Goal: Task Accomplishment & Management: Manage account settings

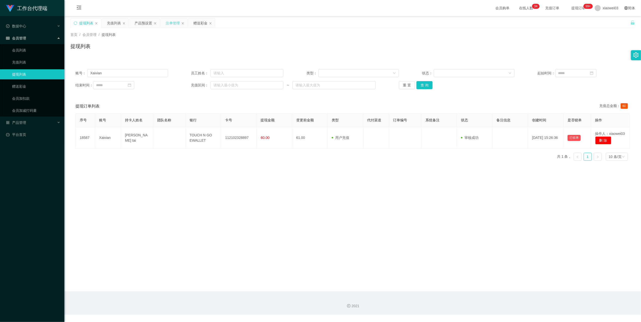
click at [178, 23] on div "注单管理" at bounding box center [173, 23] width 14 height 10
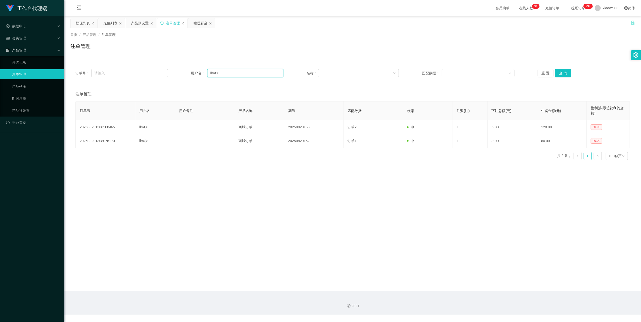
click at [253, 69] on div "订单号： 用户名： limzj8 名称： 匹配数据： 重 置 查 询" at bounding box center [352, 73] width 564 height 18
click at [240, 74] on input "limzj8" at bounding box center [245, 73] width 76 height 8
paste input "SLLSV"
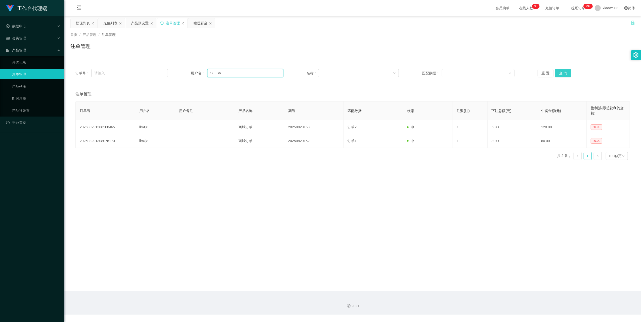
type input "SLLSV"
click at [565, 72] on button "查 询" at bounding box center [563, 73] width 16 height 8
click at [142, 24] on div "产品预设置" at bounding box center [140, 23] width 18 height 10
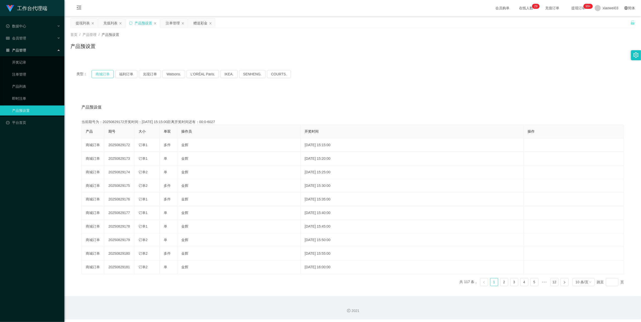
click at [102, 76] on button "商城订单" at bounding box center [102, 74] width 22 height 8
click at [404, 82] on div "类型： 商城订单 福利订单 兑现订单 Watsons. L'ORÉAL Paris. IKEA. SENHENG. COURTS." at bounding box center [352, 74] width 564 height 20
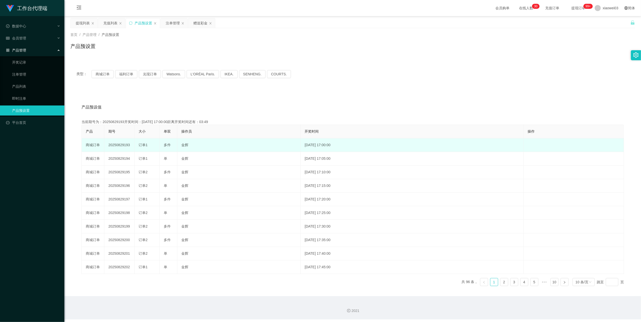
drag, startPoint x: 129, startPoint y: 146, endPoint x: 108, endPoint y: 145, distance: 21.4
click at [108, 145] on td "20250829193" at bounding box center [119, 145] width 30 height 14
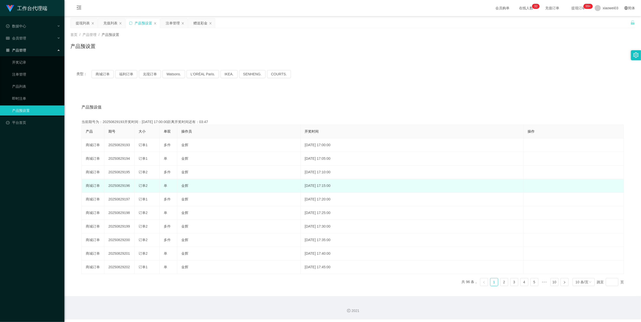
copy td "20250829193"
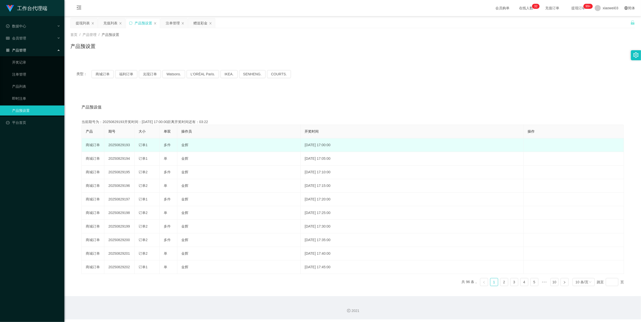
click at [120, 147] on td "20250829193" at bounding box center [119, 145] width 30 height 14
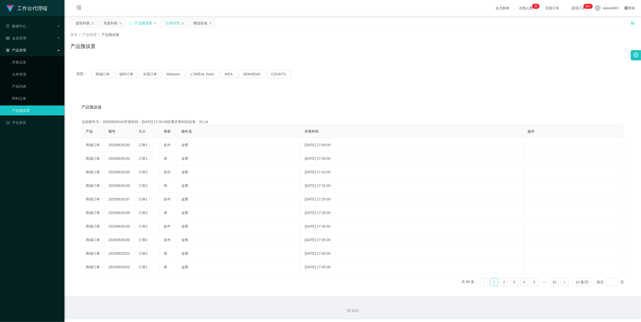
click at [171, 23] on div "注单管理" at bounding box center [173, 23] width 14 height 10
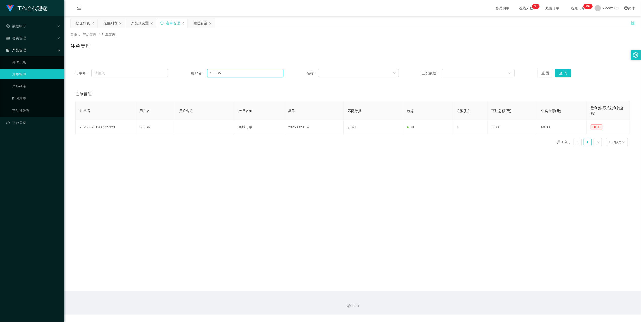
drag, startPoint x: 243, startPoint y: 74, endPoint x: 215, endPoint y: 73, distance: 27.2
click at [215, 73] on input "SLLSV" at bounding box center [245, 73] width 76 height 8
click at [250, 72] on input "SLLSV" at bounding box center [245, 73] width 76 height 8
drag, startPoint x: 243, startPoint y: 72, endPoint x: 205, endPoint y: 69, distance: 37.6
click at [205, 69] on div "订单号： 用户名： SLLSV 名称： 匹配数据： 重 置 查 询" at bounding box center [352, 73] width 564 height 18
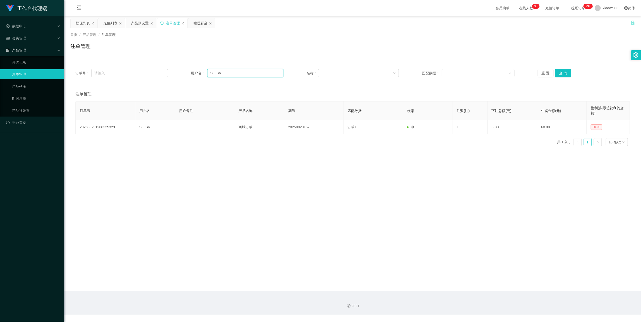
drag, startPoint x: 238, startPoint y: 73, endPoint x: 248, endPoint y: 73, distance: 9.3
click at [238, 73] on input "SLLSV" at bounding box center [245, 73] width 76 height 8
click at [559, 71] on button "查 询" at bounding box center [563, 73] width 16 height 8
click at [384, 190] on main "关闭左侧 关闭右侧 关闭其它 刷新页面 提现列表 充值列表 产品预设置 注单管理 赠送彩金 首页 / 产品管理 / 注单管理 / 注单管理 订单号： 用户名：…" at bounding box center [352, 153] width 576 height 275
click at [557, 72] on button "查 询" at bounding box center [563, 73] width 16 height 8
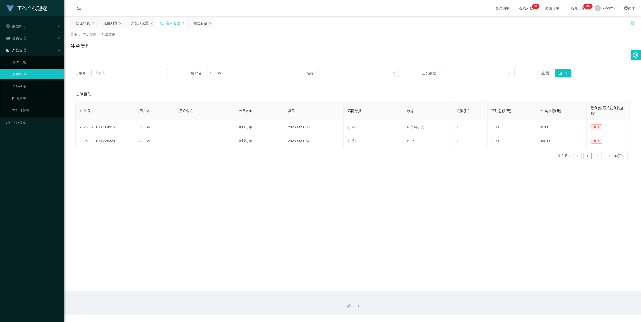
click at [374, 215] on main "关闭左侧 关闭右侧 关闭其它 刷新页面 提现列表 充值列表 产品预设置 注单管理 赠送彩金 首页 / 产品管理 / 注单管理 / 注单管理 订单号： 用户名：…" at bounding box center [352, 153] width 576 height 275
click at [561, 73] on button "查 询" at bounding box center [563, 73] width 16 height 8
click at [431, 212] on main "关闭左侧 关闭右侧 关闭其它 刷新页面 提现列表 充值列表 产品预设置 注单管理 赠送彩金 首页 / 产品管理 / 注单管理 / 注单管理 订单号： 用户名：…" at bounding box center [352, 153] width 576 height 275
click at [78, 21] on div "提现列表" at bounding box center [83, 23] width 14 height 10
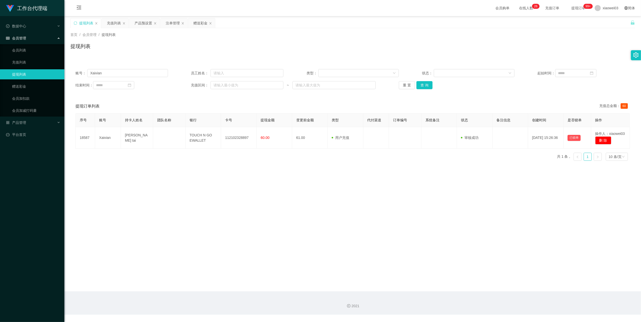
click at [127, 68] on div "账号： Xaivian 员工姓名： 类型： 状态： 起始时间： 结束时间： 充值区间： ~ 重 置 查 询" at bounding box center [352, 79] width 564 height 30
click at [126, 68] on div "账号： Xaivian 员工姓名： 类型： 状态： 起始时间： 结束时间： 充值区间： ~ 重 置 查 询" at bounding box center [352, 79] width 564 height 30
drag, startPoint x: 126, startPoint y: 68, endPoint x: 123, endPoint y: 73, distance: 5.4
click at [123, 73] on input "Xaivian" at bounding box center [127, 73] width 81 height 8
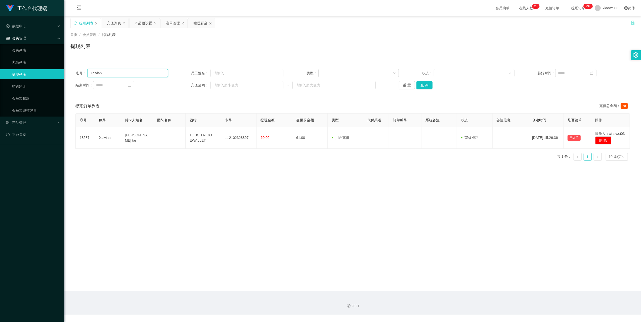
paste input "SLLSV"
type input "SLLSV"
click at [427, 84] on button "查 询" at bounding box center [424, 85] width 16 height 8
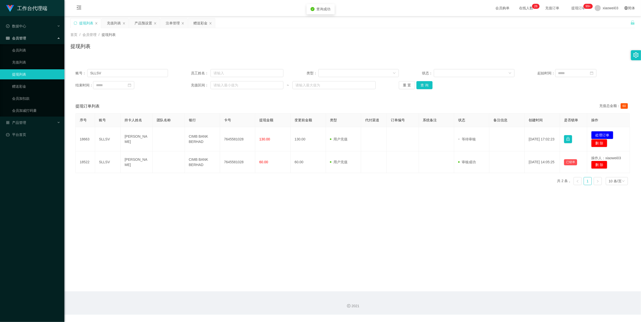
click at [283, 199] on main "关闭左侧 关闭右侧 关闭其它 刷新页面 提现列表 充值列表 产品预设置 注单管理 赠送彩金 首页 / 会员管理 / 提现列表 / 提现列表 账号： SLLSV…" at bounding box center [352, 153] width 576 height 275
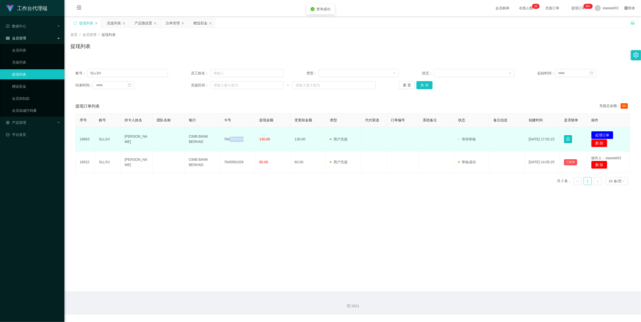
drag, startPoint x: 245, startPoint y: 139, endPoint x: 229, endPoint y: 139, distance: 16.1
click at [229, 139] on td "7645581028" at bounding box center [237, 139] width 35 height 24
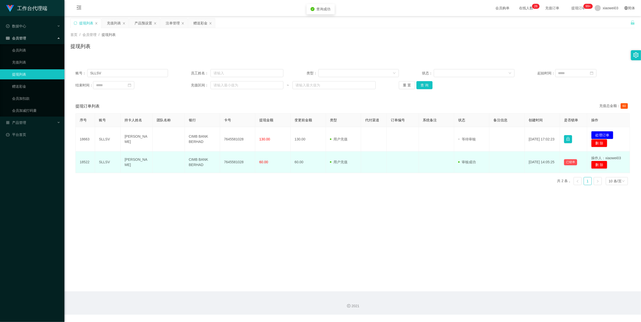
drag, startPoint x: 229, startPoint y: 139, endPoint x: 239, endPoint y: 154, distance: 18.3
click at [240, 195] on main "关闭左侧 关闭右侧 关闭其它 刷新页面 提现列表 充值列表 产品预设置 注单管理 赠送彩金 首页 / 会员管理 / 提现列表 / 提现列表 账号： SLLSV…" at bounding box center [352, 153] width 576 height 275
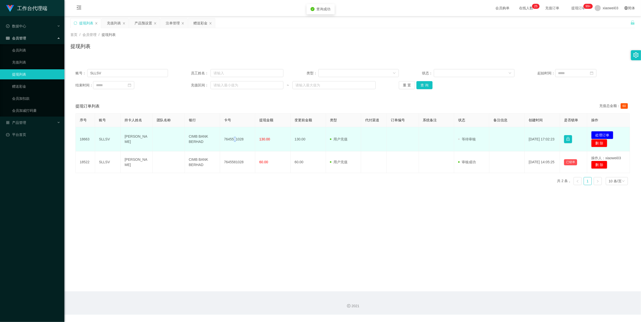
click at [232, 138] on td "7645581028" at bounding box center [237, 139] width 35 height 24
drag, startPoint x: 232, startPoint y: 138, endPoint x: 243, endPoint y: 140, distance: 10.2
click at [243, 140] on td "7645581028" at bounding box center [237, 139] width 35 height 24
drag, startPoint x: 242, startPoint y: 139, endPoint x: 222, endPoint y: 141, distance: 20.2
click at [222, 141] on td "7645581028" at bounding box center [237, 139] width 35 height 24
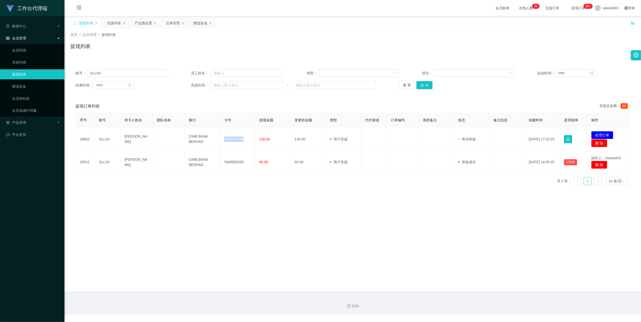
copy td "7645581028"
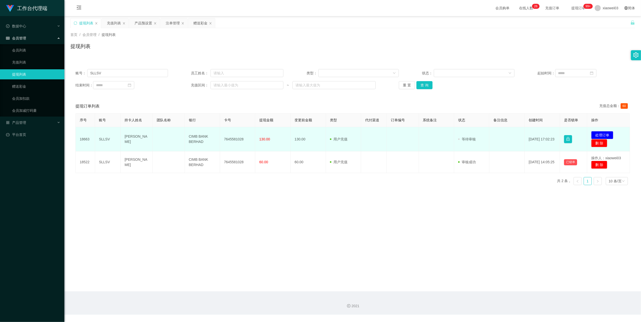
click at [206, 141] on td "CIMB BANK BERHAD" at bounding box center [202, 139] width 35 height 24
drag, startPoint x: 203, startPoint y: 142, endPoint x: 187, endPoint y: 137, distance: 17.2
click at [187, 137] on td "CIMB BANK BERHAD" at bounding box center [202, 139] width 35 height 24
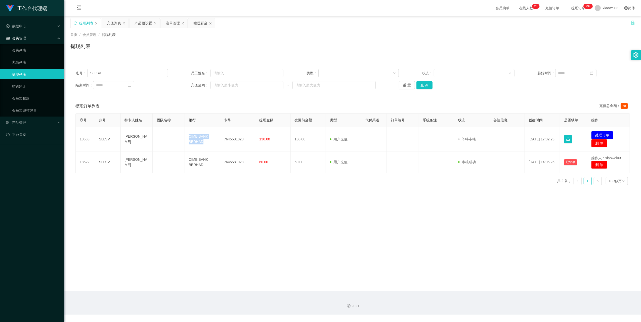
copy td "CIMB BANK BERHAD"
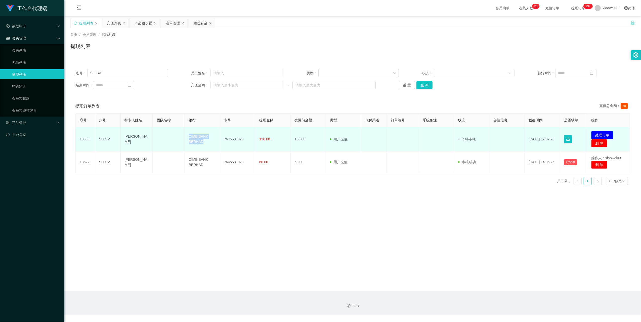
click at [594, 133] on button "处理订单" at bounding box center [602, 135] width 22 height 8
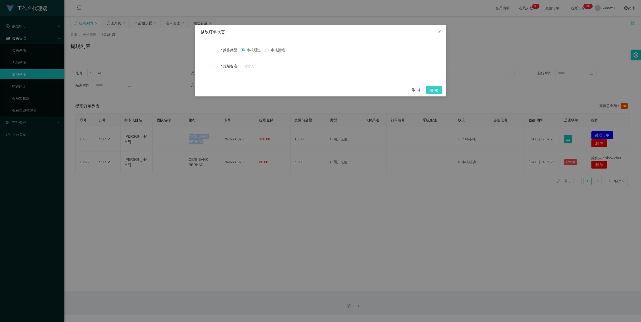
click at [438, 89] on button "确 定" at bounding box center [434, 90] width 16 height 8
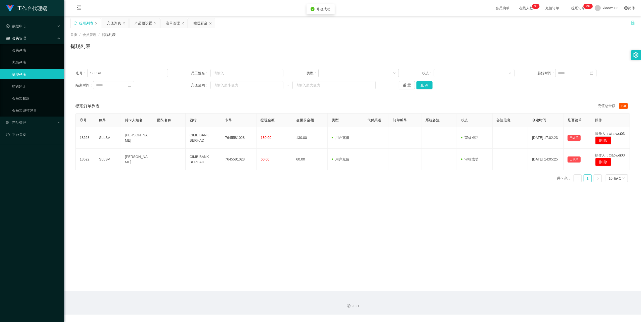
click at [329, 238] on main "关闭左侧 关闭右侧 关闭其它 刷新页面 提现列表 充值列表 产品预设置 注单管理 赠送彩金 首页 / 会员管理 / 提现列表 / 提现列表 账号： SLLSV…" at bounding box center [352, 153] width 576 height 275
click at [146, 24] on div "产品预设置" at bounding box center [143, 23] width 18 height 10
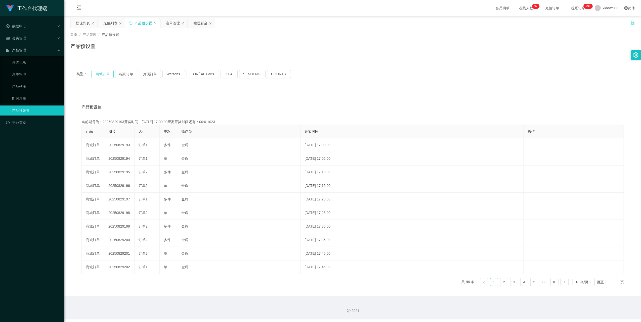
click at [104, 73] on button "商城订单" at bounding box center [102, 74] width 22 height 8
click at [93, 75] on button "商城订单" at bounding box center [102, 74] width 22 height 8
click at [101, 76] on button "商城订单" at bounding box center [102, 74] width 22 height 8
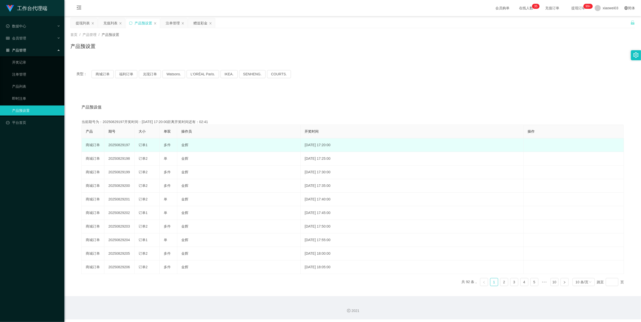
drag, startPoint x: 130, startPoint y: 145, endPoint x: 108, endPoint y: 140, distance: 22.3
click at [108, 140] on td "20250829197" at bounding box center [119, 145] width 30 height 14
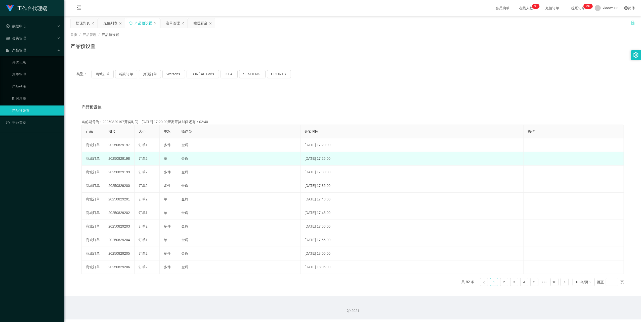
copy td "20250829197"
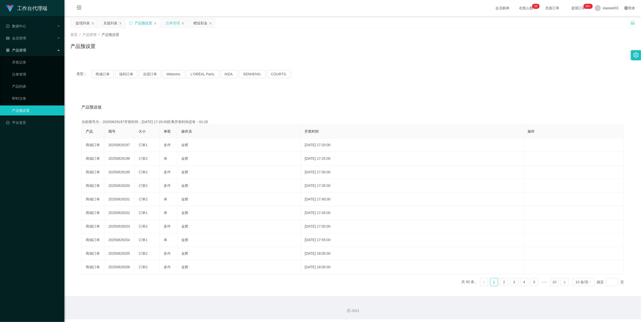
drag, startPoint x: 176, startPoint y: 25, endPoint x: 172, endPoint y: 24, distance: 3.8
click at [176, 25] on div "注单管理" at bounding box center [173, 23] width 14 height 10
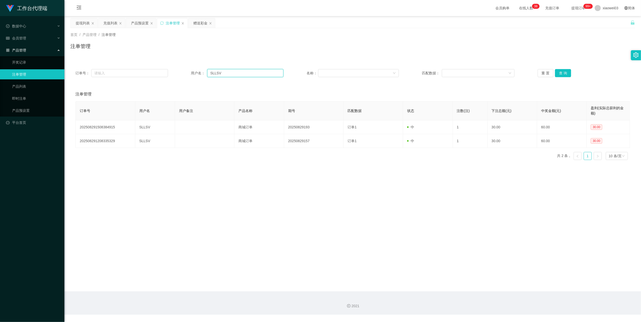
click at [230, 73] on input "SLLSV" at bounding box center [245, 73] width 76 height 8
paste input "ngyuting"
type input "ngyuting"
drag, startPoint x: 560, startPoint y: 74, endPoint x: 552, endPoint y: 76, distance: 8.6
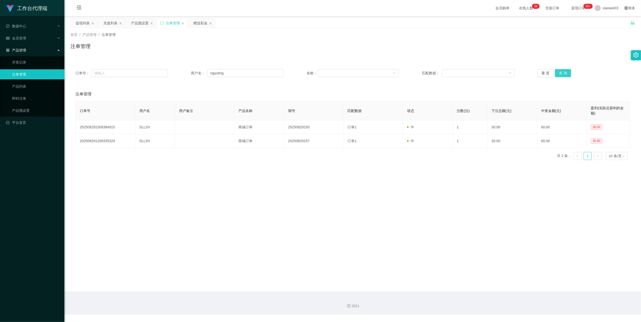
click at [560, 74] on button "查 询" at bounding box center [563, 73] width 16 height 8
click at [318, 188] on main "关闭左侧 关闭右侧 关闭其它 刷新页面 提现列表 充值列表 产品预设置 注单管理 赠送彩金 首页 / 产品管理 / 注单管理 / 注单管理 订单号： 用户名：…" at bounding box center [352, 153] width 576 height 275
click at [559, 72] on button "查 询" at bounding box center [563, 73] width 16 height 8
click at [341, 190] on main "关闭左侧 关闭右侧 关闭其它 刷新页面 提现列表 充值列表 产品预设置 注单管理 赠送彩金 首页 / 产品管理 / 注单管理 / 注单管理 订单号： 用户名：…" at bounding box center [352, 153] width 576 height 275
click at [563, 74] on button "查 询" at bounding box center [563, 73] width 16 height 8
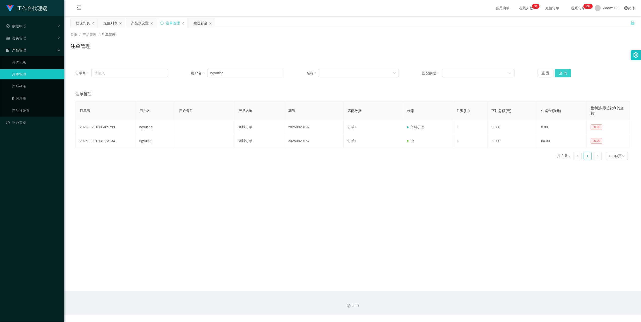
click at [563, 74] on button "查 询" at bounding box center [563, 73] width 16 height 8
click at [563, 74] on div "重 置 查 询" at bounding box center [583, 73] width 92 height 8
click at [409, 196] on main "关闭左侧 关闭右侧 关闭其它 刷新页面 提现列表 充值列表 产品预设置 注单管理 赠送彩金 首页 / 产品管理 / 注单管理 / 注单管理 订单号： 用户名：…" at bounding box center [352, 153] width 576 height 275
click at [564, 74] on button "查 询" at bounding box center [563, 73] width 16 height 8
drag, startPoint x: 455, startPoint y: 231, endPoint x: 470, endPoint y: 221, distance: 18.6
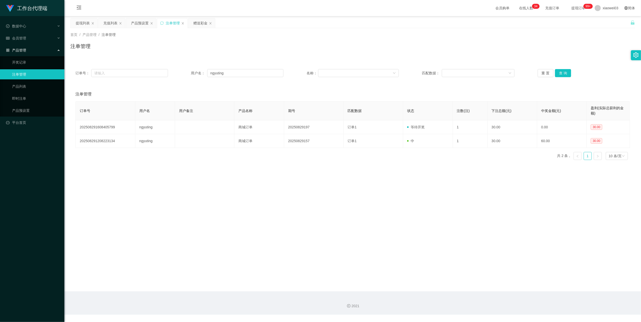
click at [455, 232] on main "关闭左侧 关闭右侧 关闭其它 刷新页面 提现列表 充值列表 产品预设置 注单管理 赠送彩金 首页 / 产品管理 / 注单管理 / 注单管理 订单号： 用户名：…" at bounding box center [352, 153] width 576 height 275
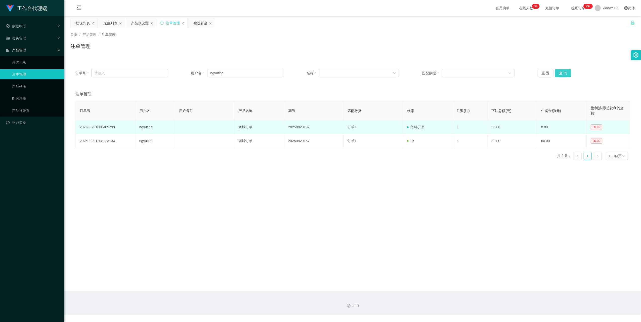
drag, startPoint x: 559, startPoint y: 73, endPoint x: 489, endPoint y: 129, distance: 89.3
click at [560, 74] on button "查 询" at bounding box center [563, 73] width 16 height 8
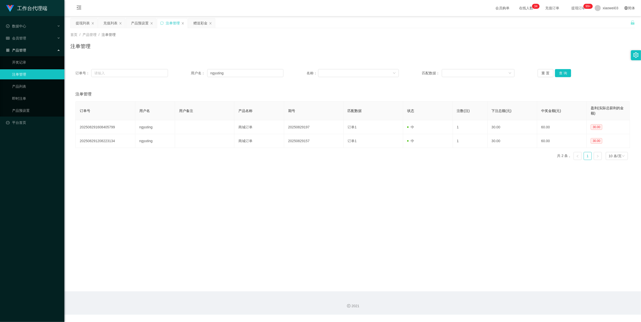
click at [368, 227] on main "关闭左侧 关闭右侧 关闭其它 刷新页面 提现列表 充值列表 产品预设置 注单管理 赠送彩金 首页 / 产品管理 / 注单管理 / 注单管理 订单号： 用户名：…" at bounding box center [352, 153] width 576 height 275
click at [240, 73] on input "ngyuting" at bounding box center [245, 73] width 76 height 8
click at [563, 74] on button "查 询" at bounding box center [563, 73] width 16 height 8
click at [86, 25] on div "提现列表" at bounding box center [83, 23] width 14 height 10
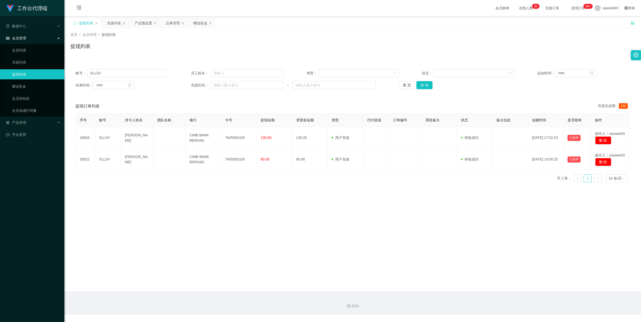
click at [136, 77] on div "账号： SLLSV 员工姓名： 类型： 状态： 起始时间： 结束时间： 充值区间： ~ 重 置 查 询" at bounding box center [352, 79] width 564 height 30
click at [130, 77] on input "SLLSV" at bounding box center [127, 73] width 81 height 8
paste input "ngyuting"
type input "ngyuting"
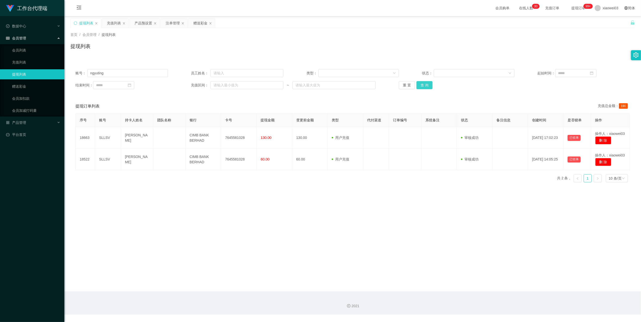
click at [428, 85] on button "查 询" at bounding box center [424, 85] width 16 height 8
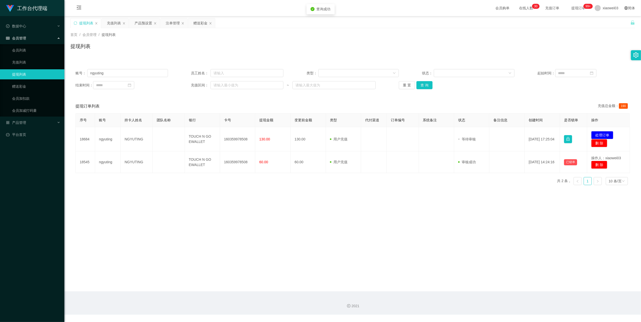
click at [300, 246] on main "关闭左侧 关闭右侧 关闭其它 刷新页面 提现列表 充值列表 产品预设置 注单管理 赠送彩金 首页 / 会员管理 / 提现列表 / 提现列表 账号： ngyut…" at bounding box center [352, 153] width 576 height 275
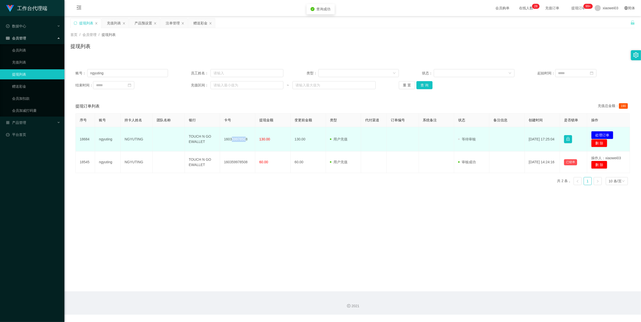
drag, startPoint x: 244, startPoint y: 139, endPoint x: 230, endPoint y: 138, distance: 13.1
click at [230, 138] on td "160359978508" at bounding box center [237, 139] width 35 height 24
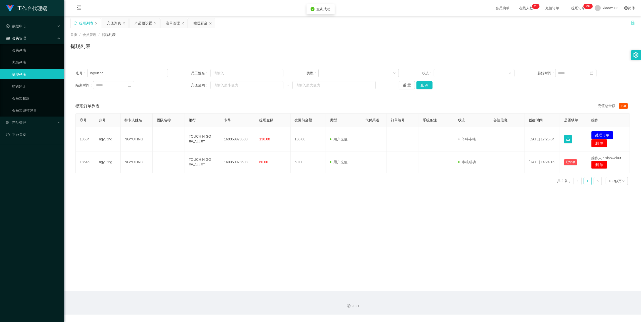
drag, startPoint x: 230, startPoint y: 138, endPoint x: 253, endPoint y: 185, distance: 52.3
click at [255, 226] on main "关闭左侧 关闭右侧 关闭其它 刷新页面 提现列表 充值列表 产品预设置 注单管理 赠送彩金 首页 / 会员管理 / 提现列表 / 提现列表 账号： ngyut…" at bounding box center [352, 153] width 576 height 275
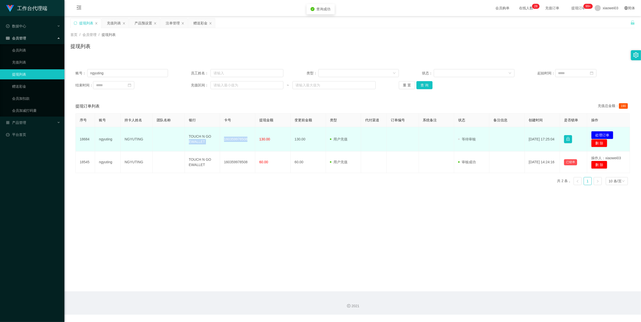
drag, startPoint x: 245, startPoint y: 138, endPoint x: 218, endPoint y: 135, distance: 26.8
click at [218, 135] on tr "18684 ngyuting NGYUTING TOUCH N GO EWALLET 160359978508 130.00 130.00 用户充值 人工扣款…" at bounding box center [353, 139] width 554 height 24
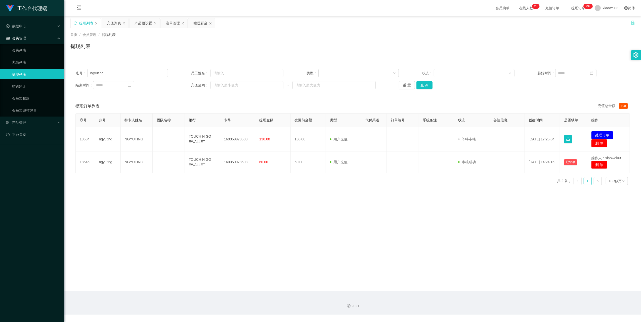
click at [248, 232] on main "关闭左侧 关闭右侧 关闭其它 刷新页面 提现列表 充值列表 产品预设置 注单管理 赠送彩金 首页 / 会员管理 / 提现列表 / 提现列表 账号： ngyut…" at bounding box center [352, 153] width 576 height 275
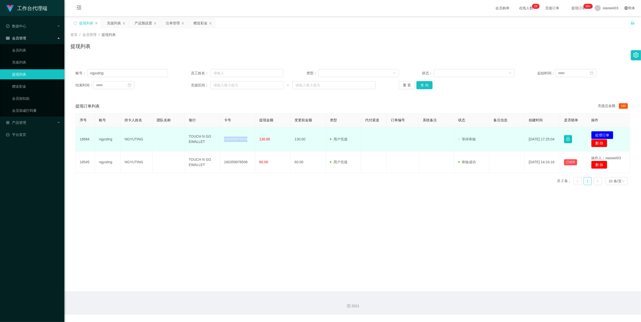
drag, startPoint x: 246, startPoint y: 139, endPoint x: 223, endPoint y: 138, distance: 23.2
click at [223, 138] on td "160359978508" at bounding box center [237, 139] width 35 height 24
copy td "160359978508"
click at [594, 134] on button "处理订单" at bounding box center [602, 135] width 22 height 8
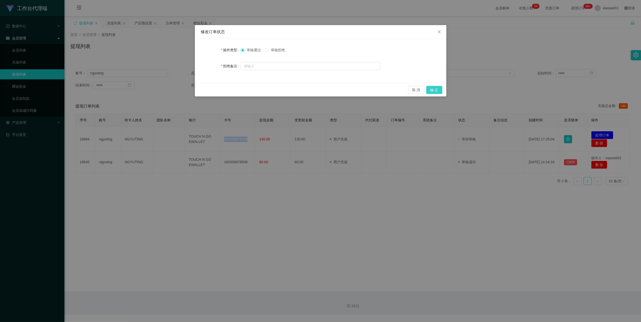
click at [438, 91] on button "确 定" at bounding box center [434, 90] width 16 height 8
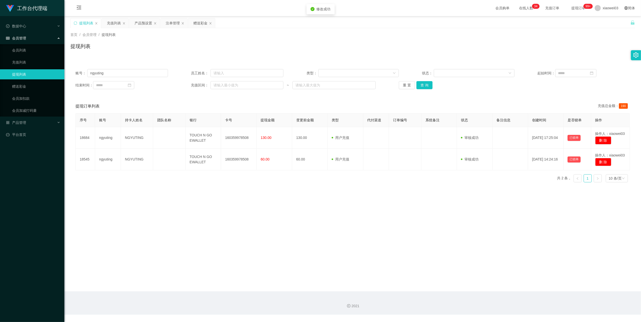
drag, startPoint x: 297, startPoint y: 247, endPoint x: 301, endPoint y: 245, distance: 4.0
click at [298, 247] on main "关闭左侧 关闭右侧 关闭其它 刷新页面 提现列表 充值列表 产品预设置 注单管理 赠送彩金 首页 / 会员管理 / 提现列表 / 提现列表 账号： ngyut…" at bounding box center [352, 153] width 576 height 275
click at [143, 26] on div "产品预设置" at bounding box center [143, 23] width 18 height 10
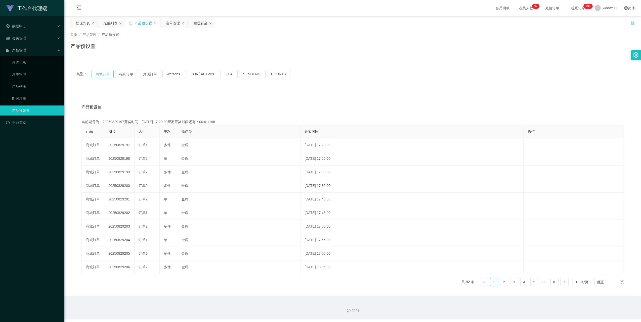
click at [106, 74] on button "商城订单" at bounding box center [102, 74] width 22 height 8
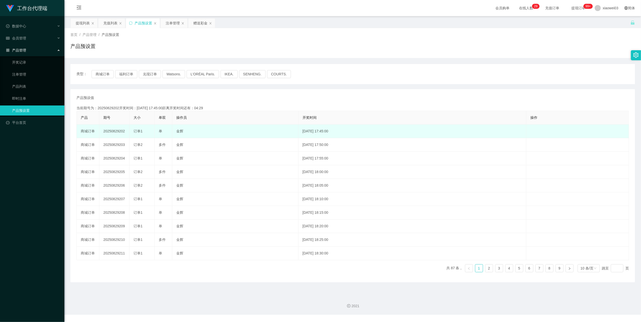
drag, startPoint x: 125, startPoint y: 131, endPoint x: 102, endPoint y: 127, distance: 23.7
click at [102, 127] on td "20250829202" at bounding box center [114, 132] width 30 height 14
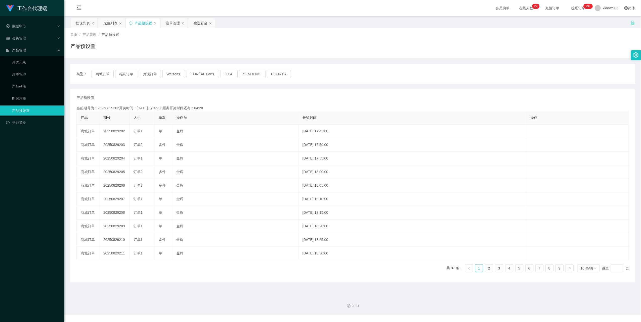
copy td "20250829202"
click at [171, 23] on div "注单管理" at bounding box center [173, 23] width 14 height 10
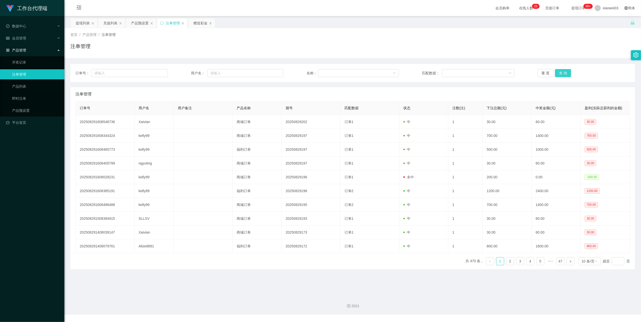
click at [563, 71] on button "查 询" at bounding box center [563, 73] width 16 height 8
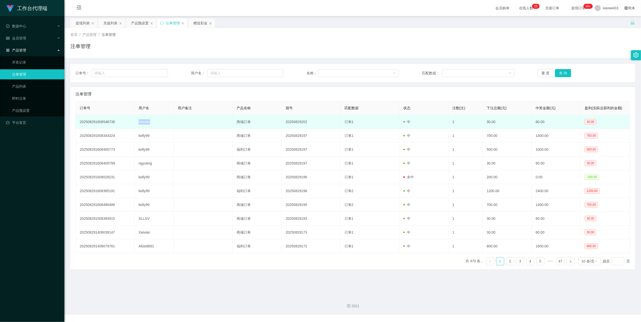
drag, startPoint x: 151, startPoint y: 122, endPoint x: 136, endPoint y: 122, distance: 15.1
click at [136, 122] on td "Xaivian" at bounding box center [153, 122] width 39 height 14
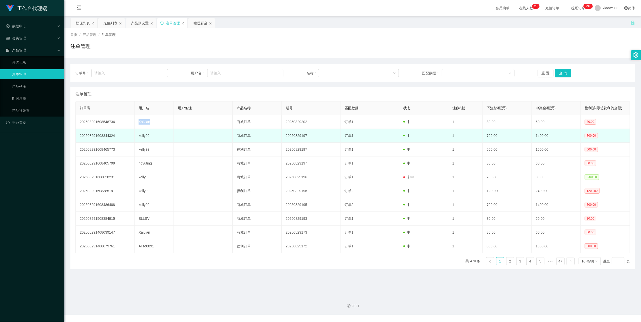
copy td "Xaivian"
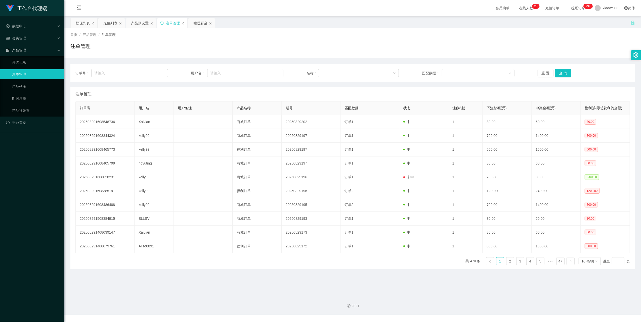
click at [162, 37] on div "首页 / 产品管理 / 注单管理 / 注单管理" at bounding box center [352, 43] width 564 height 22
click at [232, 75] on input "text" at bounding box center [245, 73] width 76 height 8
click at [230, 78] on div "订单号： 用户名： 名称： 匹配数据： 重 置 查 询" at bounding box center [352, 73] width 564 height 18
drag, startPoint x: 229, startPoint y: 75, endPoint x: 234, endPoint y: 74, distance: 5.1
click at [229, 75] on input "text" at bounding box center [245, 73] width 76 height 8
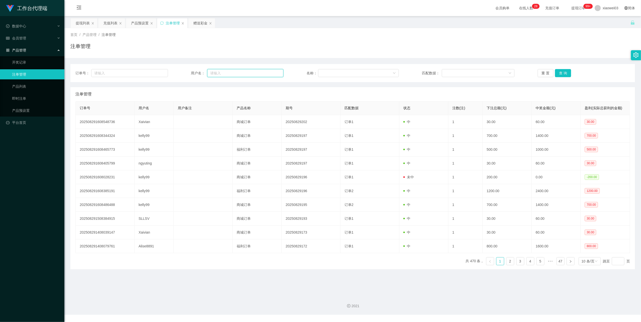
paste input "Xaivian"
type input "Xaivian"
click at [563, 72] on button "查 询" at bounding box center [563, 73] width 16 height 8
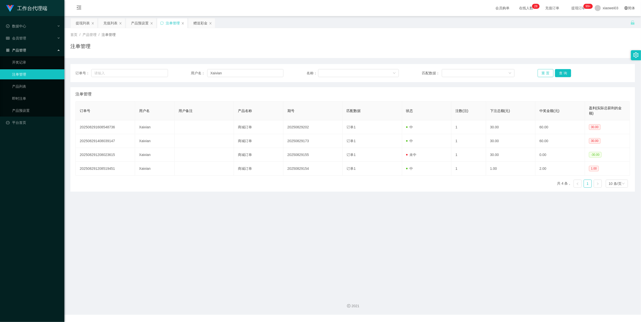
click at [544, 73] on button "重 置" at bounding box center [545, 73] width 16 height 8
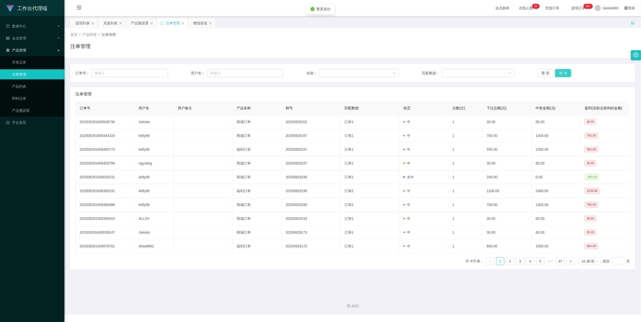
click at [558, 73] on button "查 询" at bounding box center [563, 73] width 16 height 8
click at [561, 73] on button "查 询" at bounding box center [563, 73] width 16 height 8
click at [230, 71] on input "text" at bounding box center [245, 73] width 76 height 8
paste input "Xaivian"
type input "Xaivian"
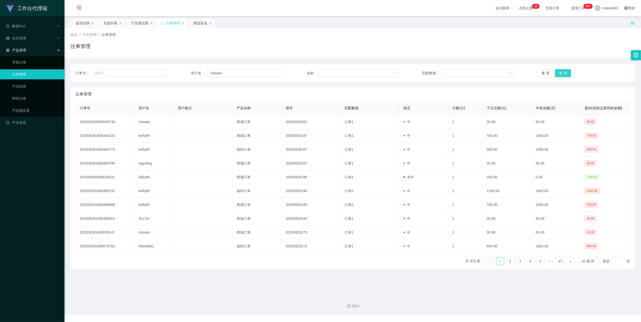
click at [559, 72] on button "查 询" at bounding box center [563, 73] width 16 height 8
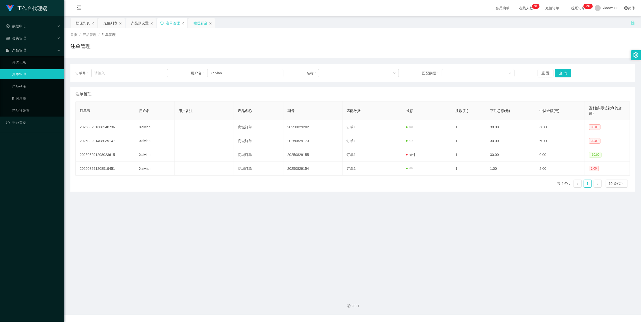
click at [200, 24] on div "赠送彩金" at bounding box center [200, 23] width 14 height 10
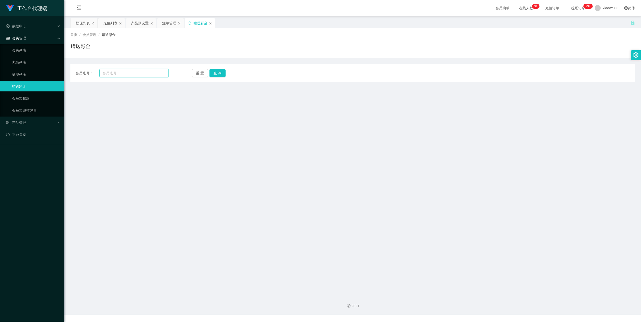
click at [147, 73] on input "text" at bounding box center [133, 73] width 69 height 8
paste input "Xaivian"
type input "Xaivian"
click at [212, 71] on button "查 询" at bounding box center [217, 73] width 16 height 8
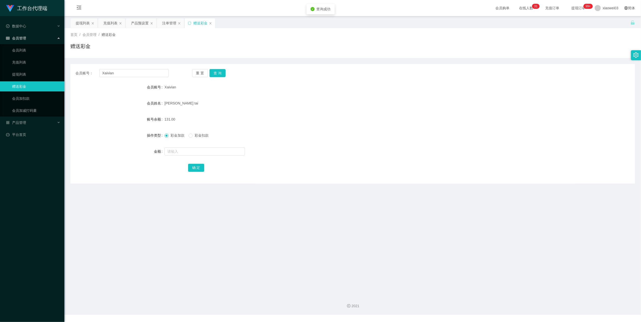
click at [266, 114] on div "131.00" at bounding box center [328, 119] width 329 height 10
click at [80, 21] on div "提现列表" at bounding box center [83, 23] width 14 height 10
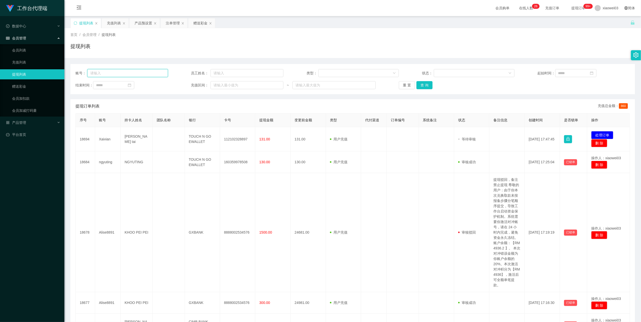
click at [152, 70] on input "text" at bounding box center [127, 73] width 81 height 8
paste input "Xaivian"
type input "Xaivian"
click at [423, 85] on button "查 询" at bounding box center [424, 85] width 16 height 8
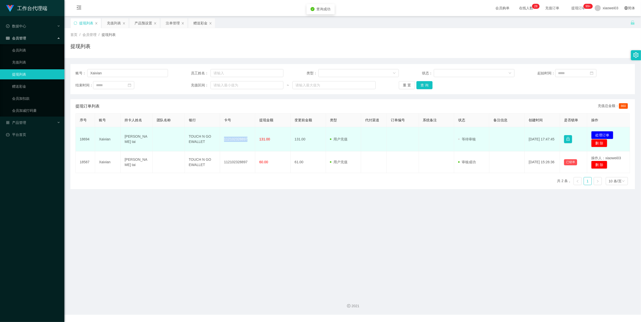
drag, startPoint x: 249, startPoint y: 140, endPoint x: 221, endPoint y: 135, distance: 27.6
click at [221, 135] on td "112102328897" at bounding box center [237, 139] width 35 height 24
copy td "112102328897"
click at [603, 135] on button "处理订单" at bounding box center [602, 135] width 22 height 8
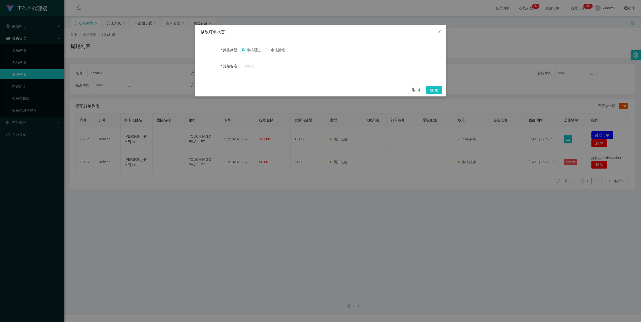
click at [428, 84] on div "取 消 确 定" at bounding box center [320, 89] width 251 height 13
click at [429, 89] on button "确 定" at bounding box center [434, 90] width 16 height 8
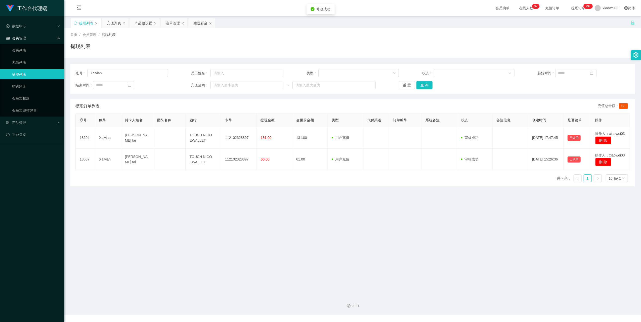
drag, startPoint x: 401, startPoint y: 220, endPoint x: 502, endPoint y: 85, distance: 168.6
click at [401, 221] on main "关闭左侧 关闭右侧 关闭其它 刷新页面 提现列表 充值列表 产品预设置 注单管理 赠送彩金 首页 / 会员管理 / 提现列表 / 提现列表 账号： Xaivi…" at bounding box center [352, 153] width 576 height 275
